Goal: Information Seeking & Learning: Learn about a topic

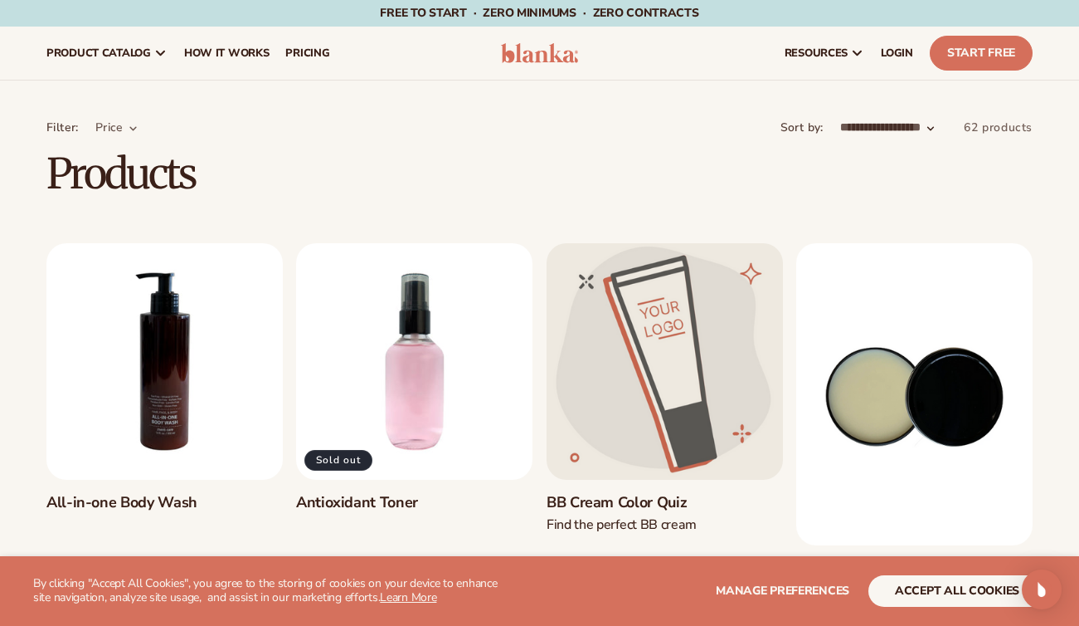
scroll to position [44, 0]
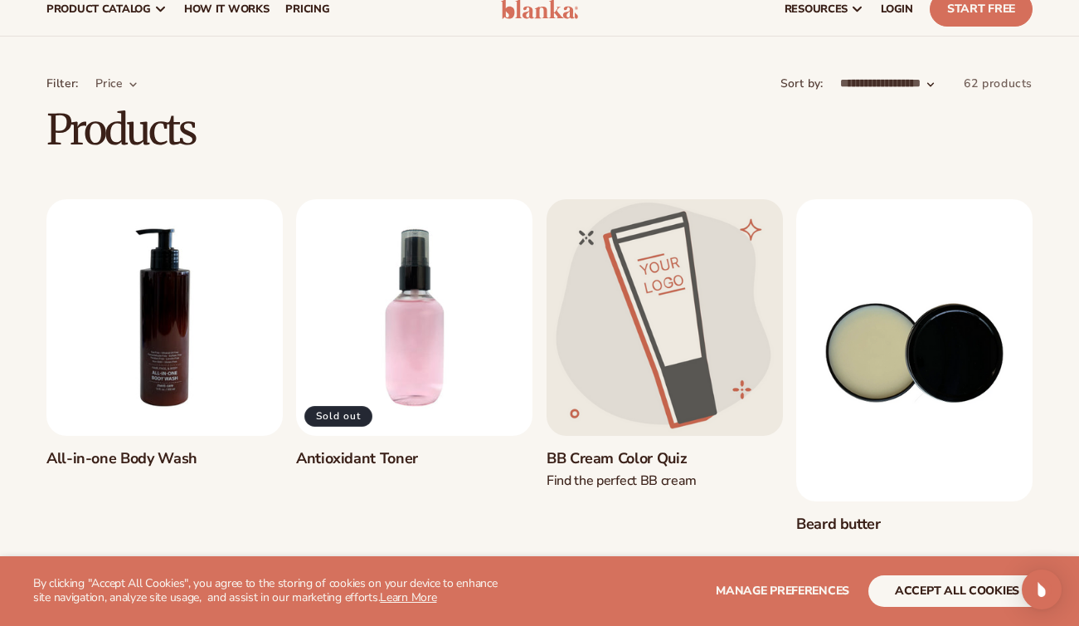
click at [413, 103] on div "Remove all" at bounding box center [539, 102] width 986 height 4
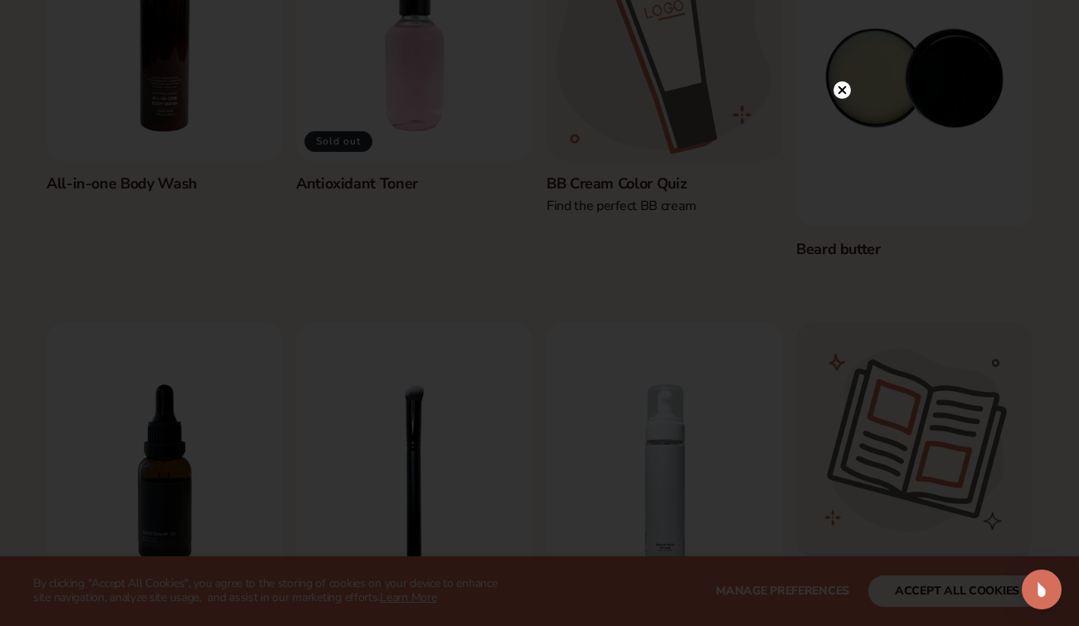
scroll to position [319, 0]
click at [839, 124] on circle at bounding box center [842, 123] width 17 height 17
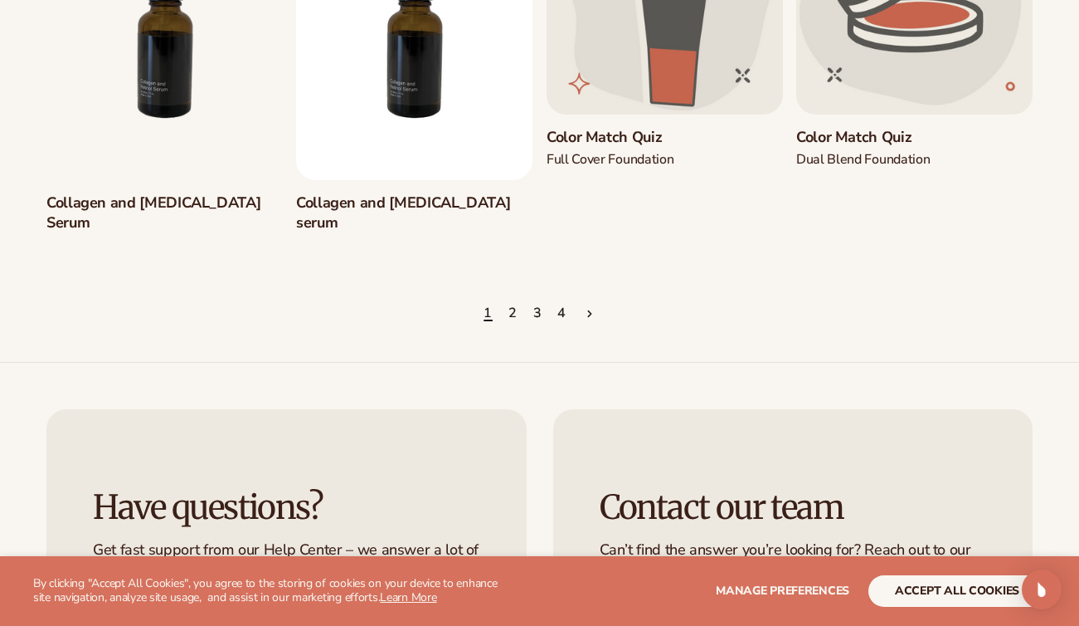
scroll to position [1609, 0]
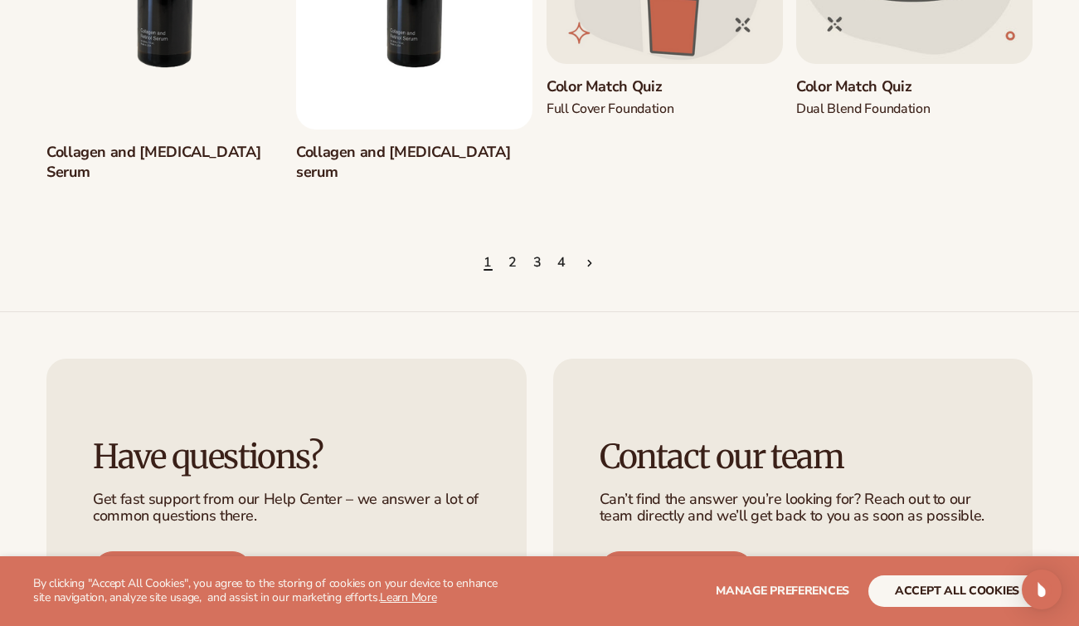
click at [505, 245] on ul "1 2 3 4" at bounding box center [539, 263] width 986 height 37
click at [510, 245] on link "2" at bounding box center [513, 263] width 9 height 37
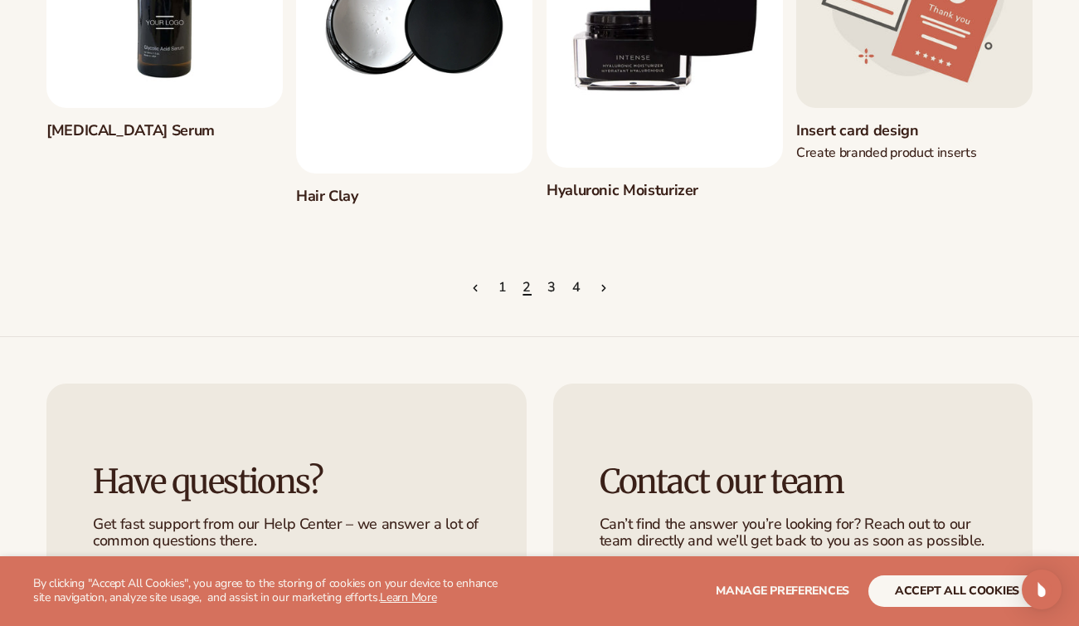
scroll to position [1580, 0]
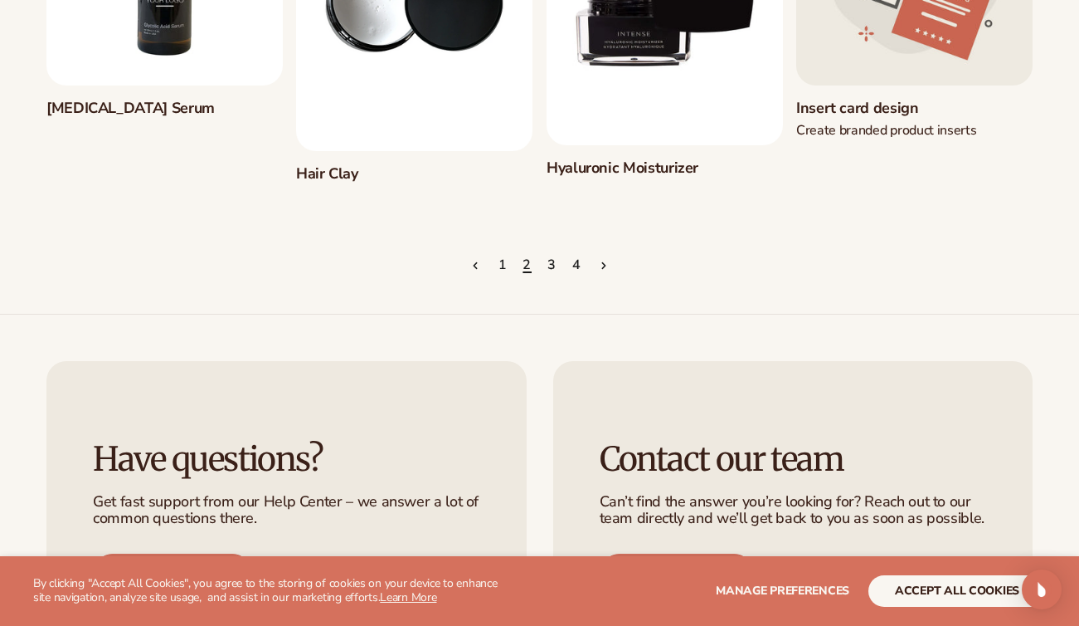
click at [549, 265] on link "3" at bounding box center [552, 265] width 9 height 37
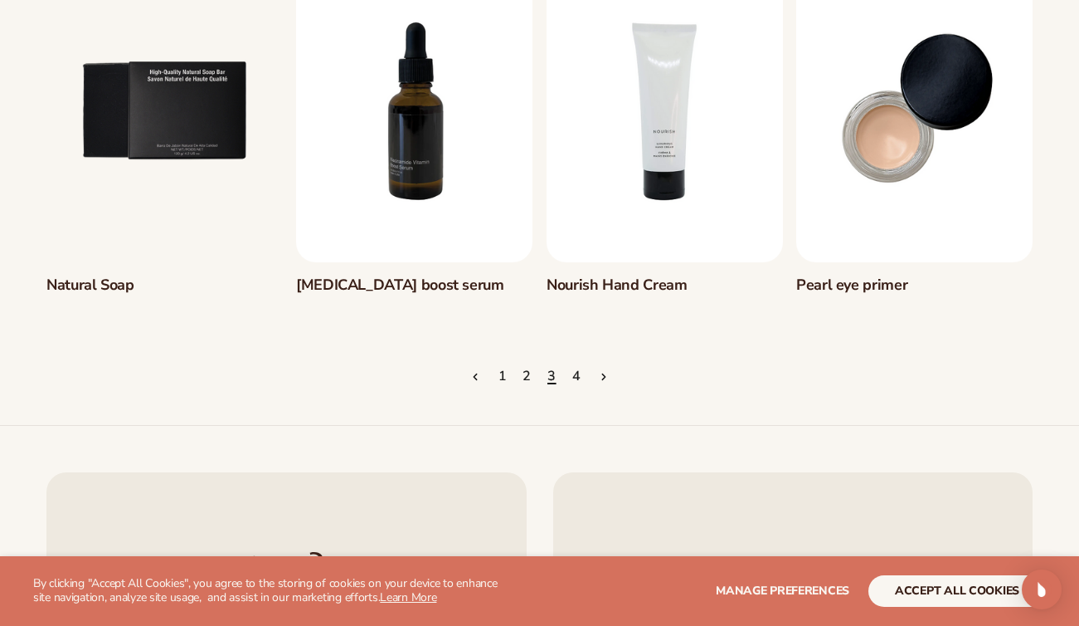
scroll to position [1480, 0]
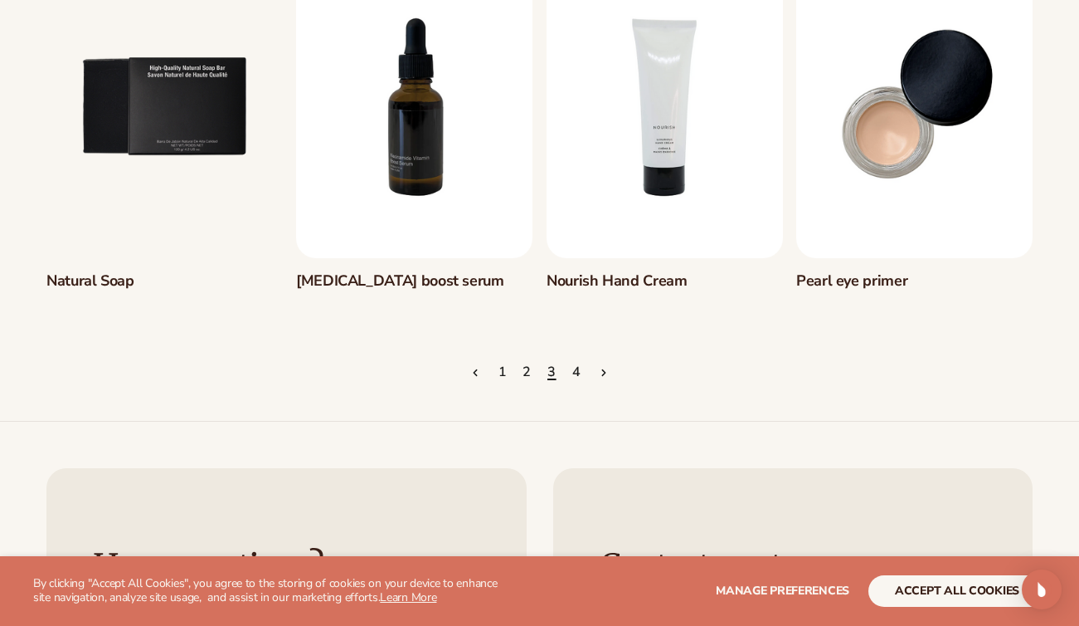
click at [578, 369] on link "4" at bounding box center [576, 372] width 9 height 37
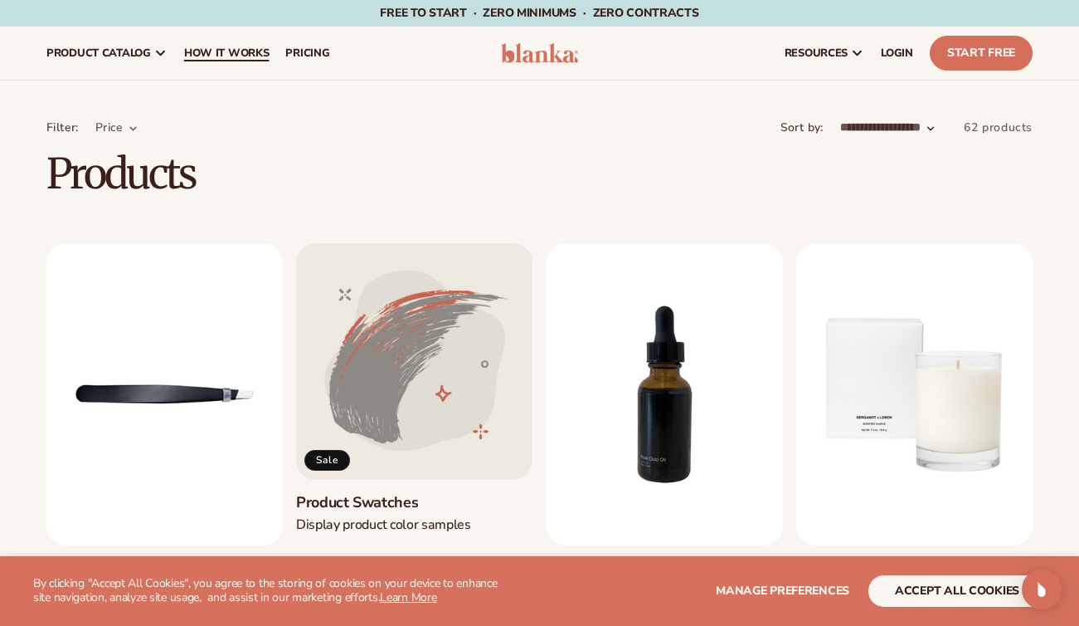
click at [184, 61] on link "How It Works" at bounding box center [227, 53] width 102 height 53
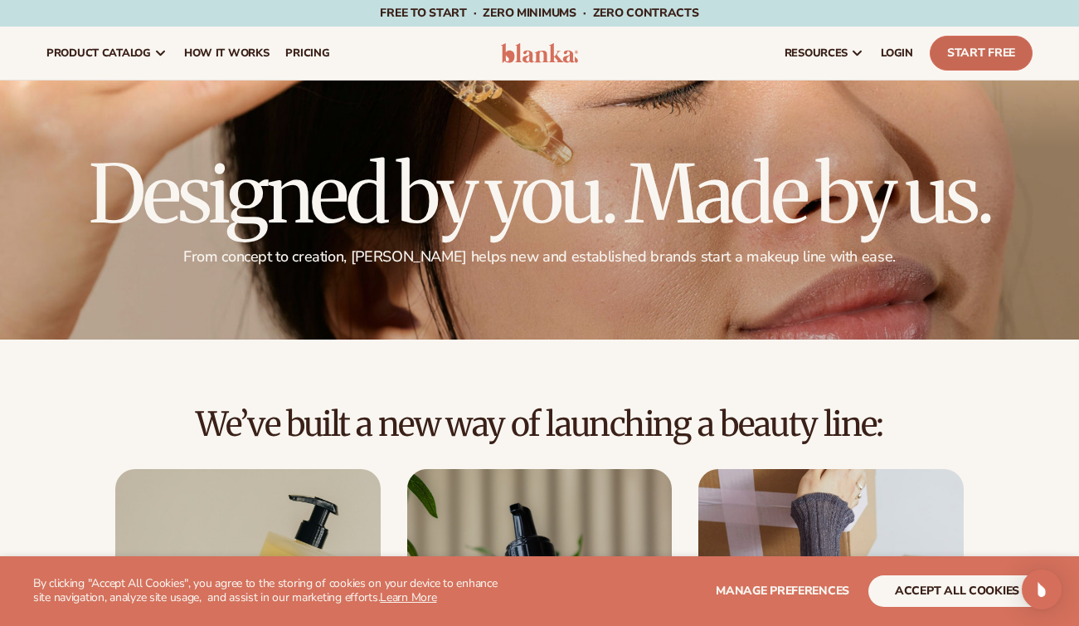
click at [997, 56] on link "Start Free" at bounding box center [981, 53] width 103 height 35
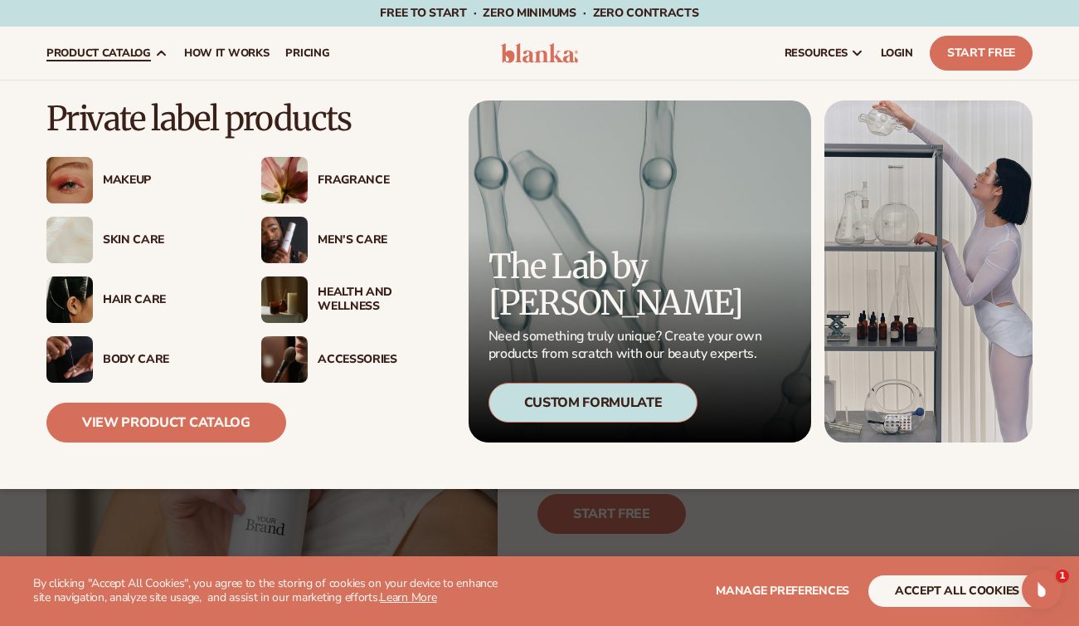
click at [351, 173] on div "Fragrance" at bounding box center [380, 180] width 125 height 14
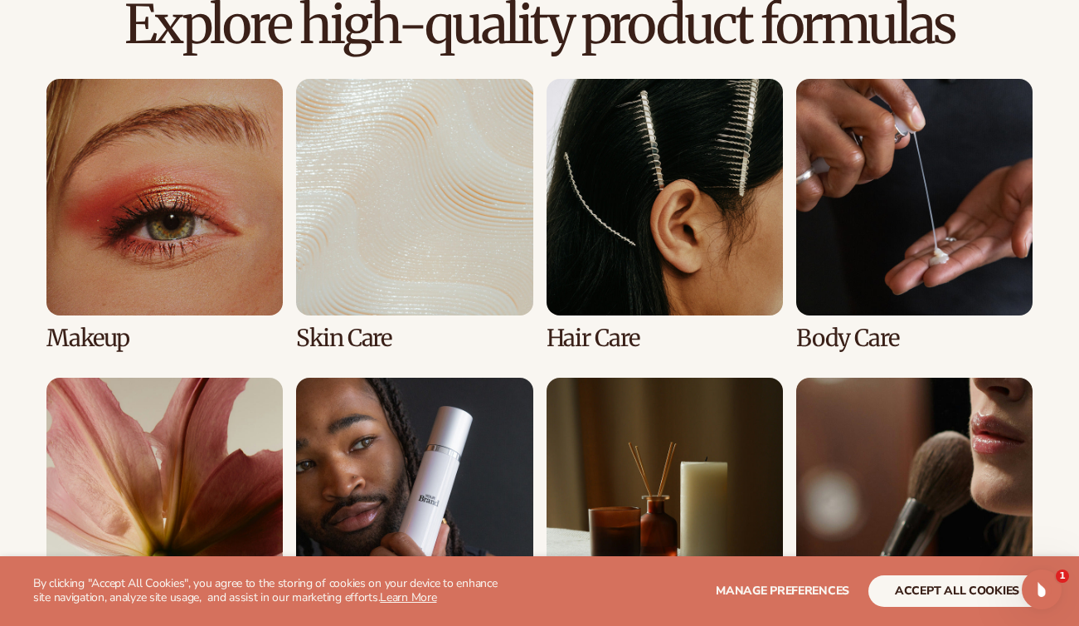
scroll to position [1361, 0]
